Goal: Navigation & Orientation: Find specific page/section

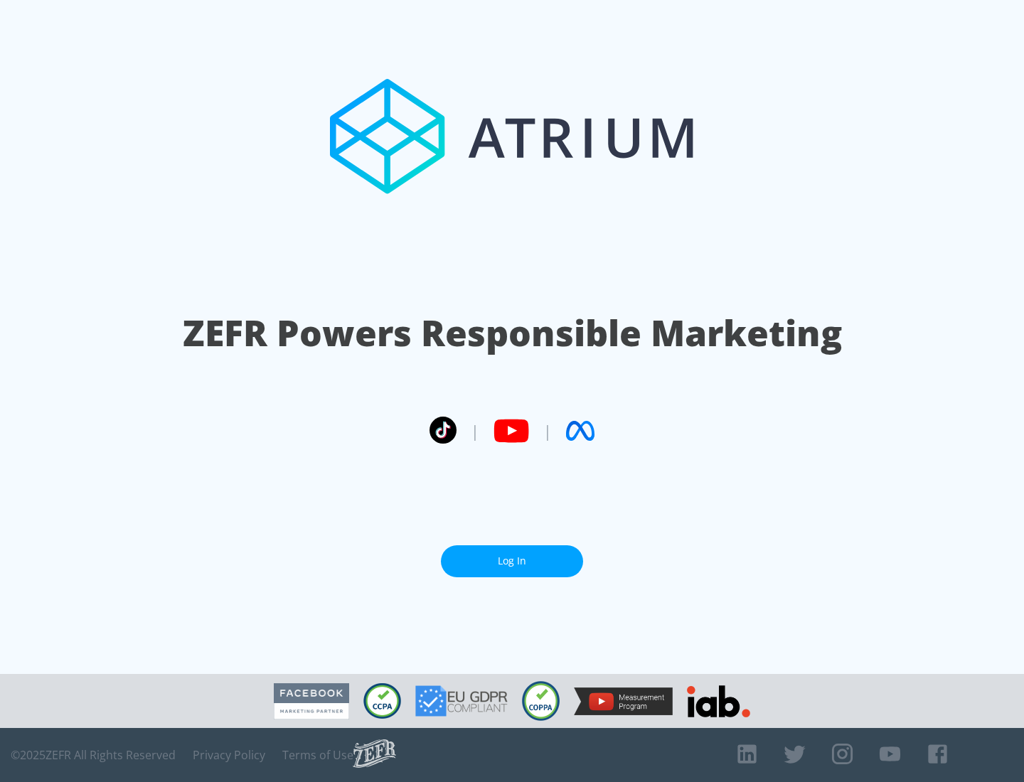
click at [512, 561] on link "Log In" at bounding box center [512, 561] width 142 height 32
